Goal: Task Accomplishment & Management: Use online tool/utility

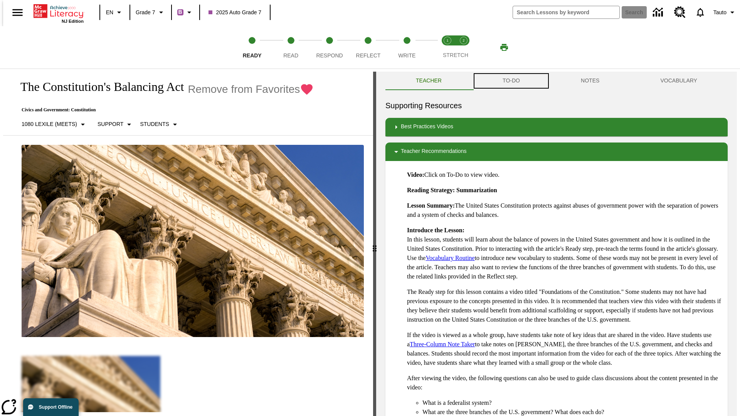
click at [511, 81] on button "TO-DO" at bounding box center [511, 81] width 78 height 18
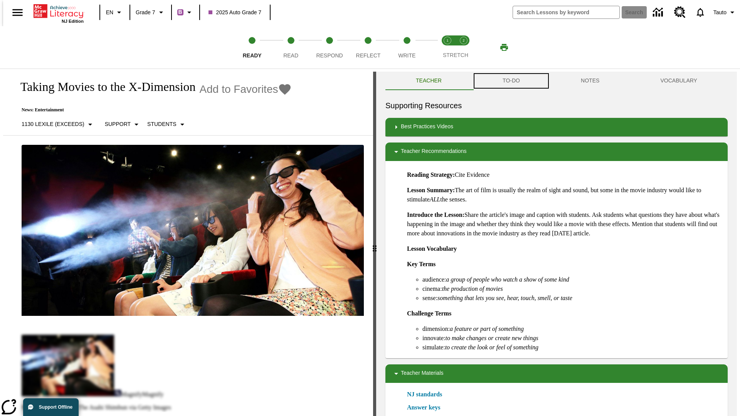
click at [511, 81] on button "TO-DO" at bounding box center [511, 81] width 78 height 18
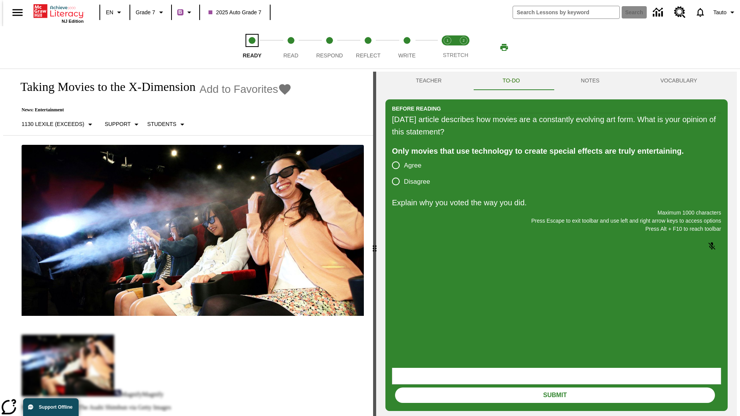
click at [252, 47] on span "Ready" at bounding box center [252, 52] width 19 height 14
click at [291, 47] on span "Read" at bounding box center [290, 52] width 15 height 14
